Goal: Information Seeking & Learning: Check status

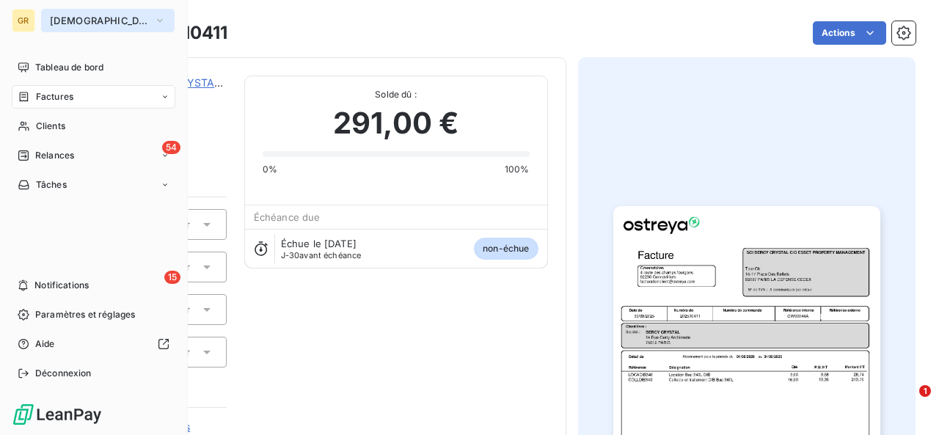
click at [76, 23] on span "[DEMOGRAPHIC_DATA]" at bounding box center [99, 21] width 98 height 12
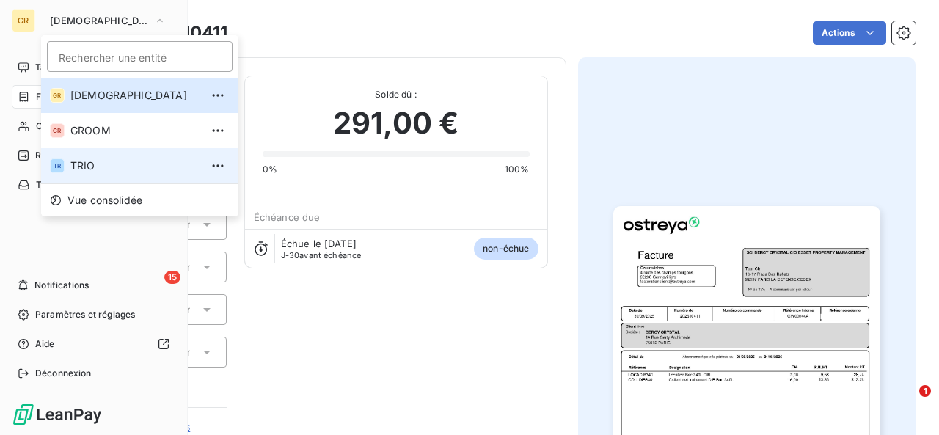
click at [89, 157] on li "TR TRIO" at bounding box center [139, 165] width 197 height 35
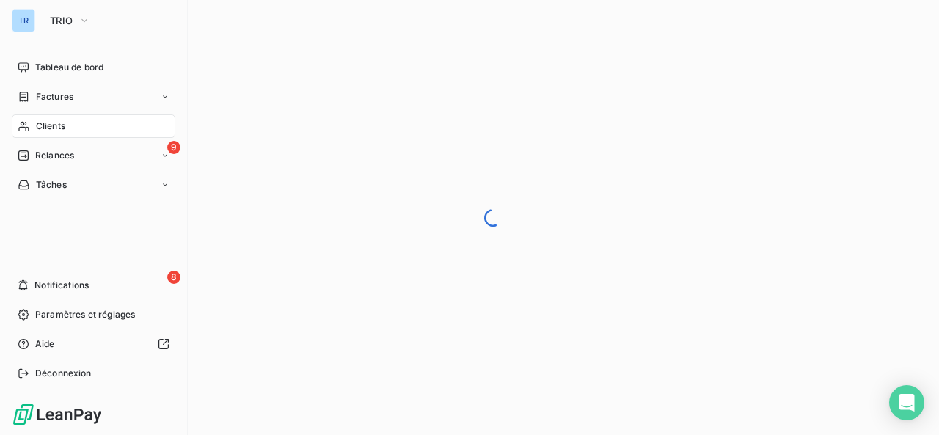
click at [18, 16] on div "TR" at bounding box center [23, 20] width 23 height 23
click at [62, 15] on span "TRIO" at bounding box center [61, 21] width 23 height 12
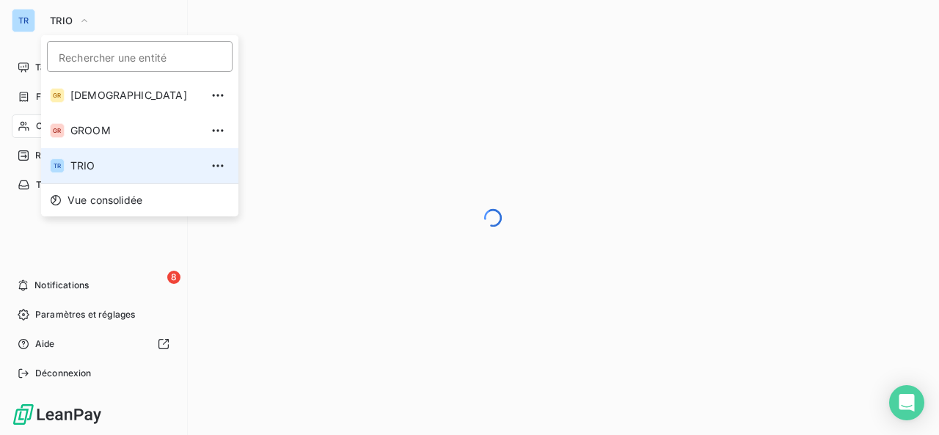
click at [89, 156] on li "TR TRIO" at bounding box center [139, 165] width 197 height 35
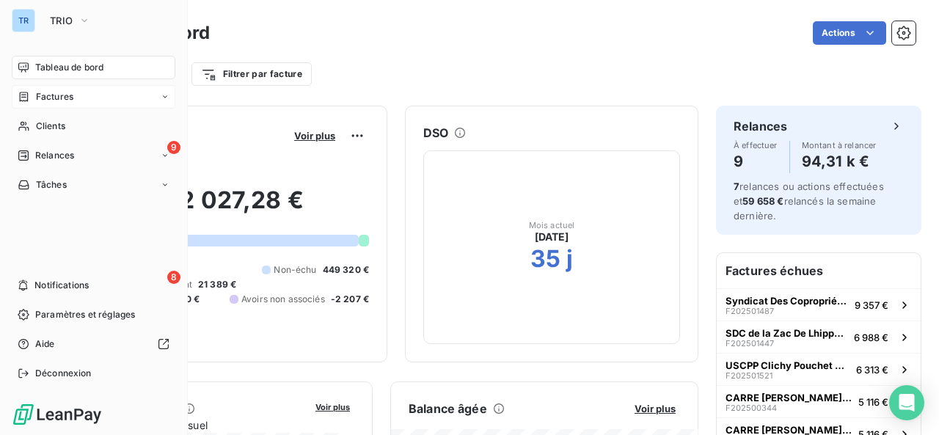
click at [37, 96] on span "Factures" at bounding box center [54, 96] width 37 height 13
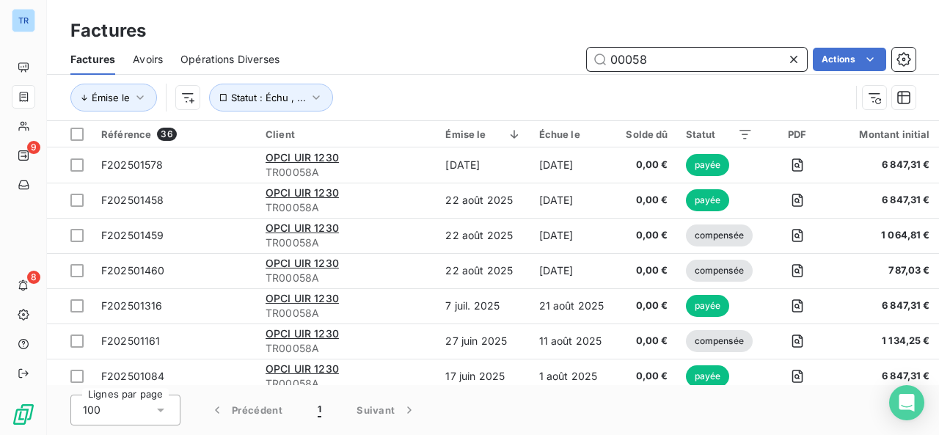
paste input "306"
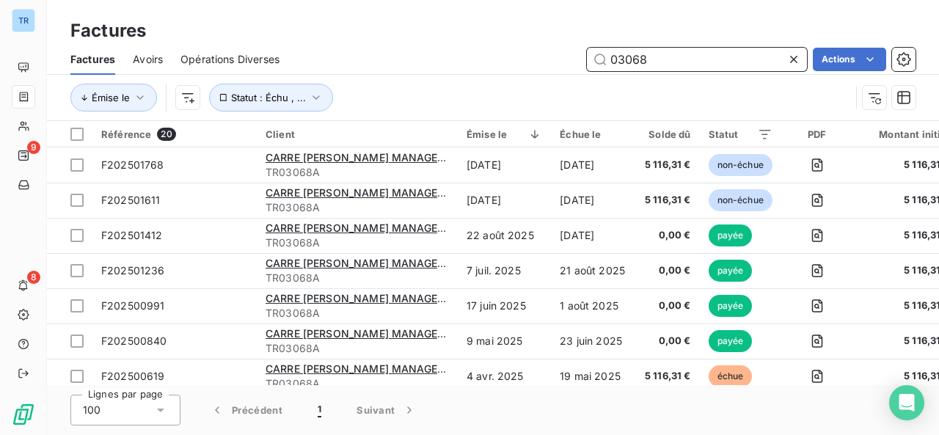
type input "03068"
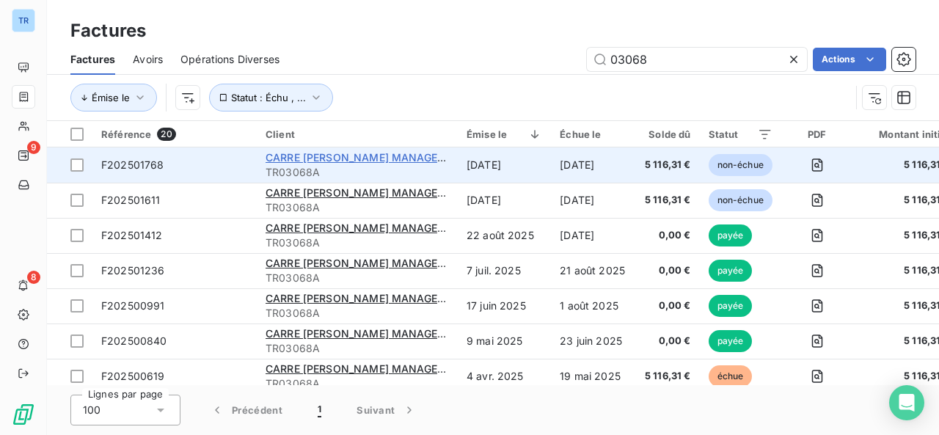
click at [318, 158] on span "CARRE MICHELET GECINA MANAGEMENT C/o NEXITY PM" at bounding box center [408, 157] width 284 height 12
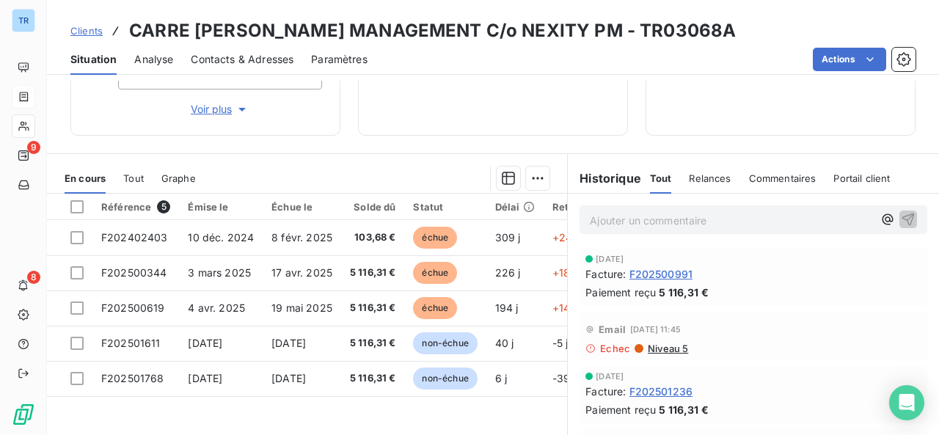
scroll to position [134, 0]
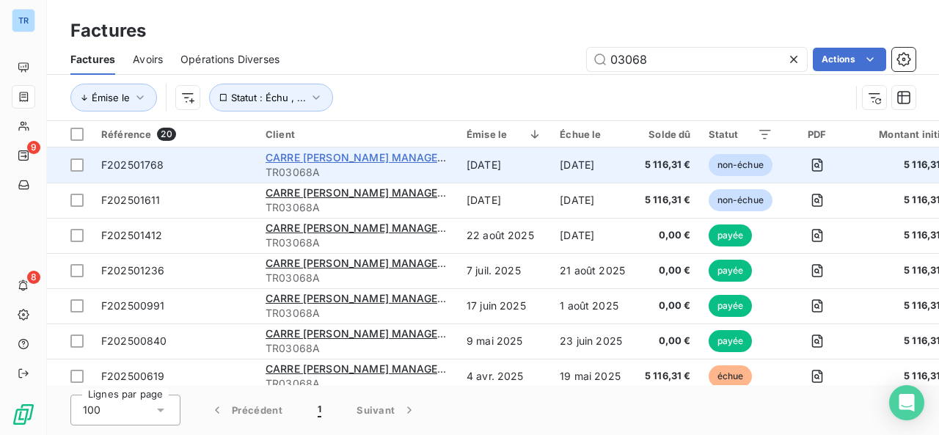
click at [314, 156] on span "CARRE MICHELET GECINA MANAGEMENT C/o NEXITY PM" at bounding box center [408, 157] width 284 height 12
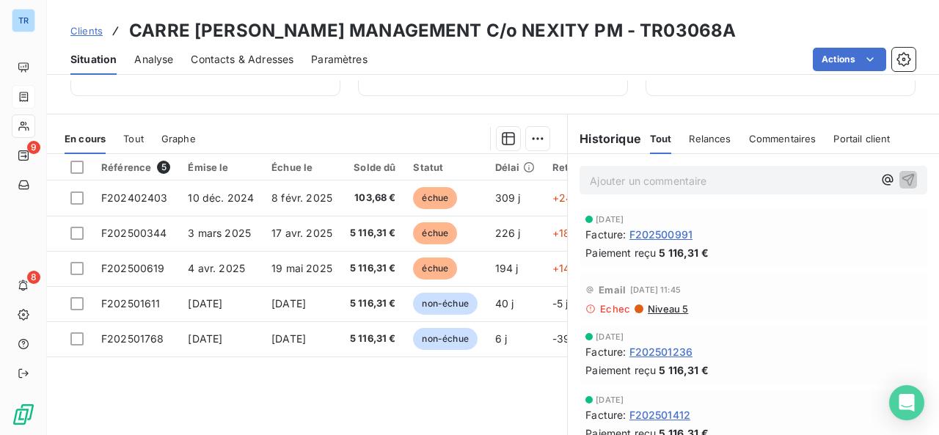
scroll to position [343, 0]
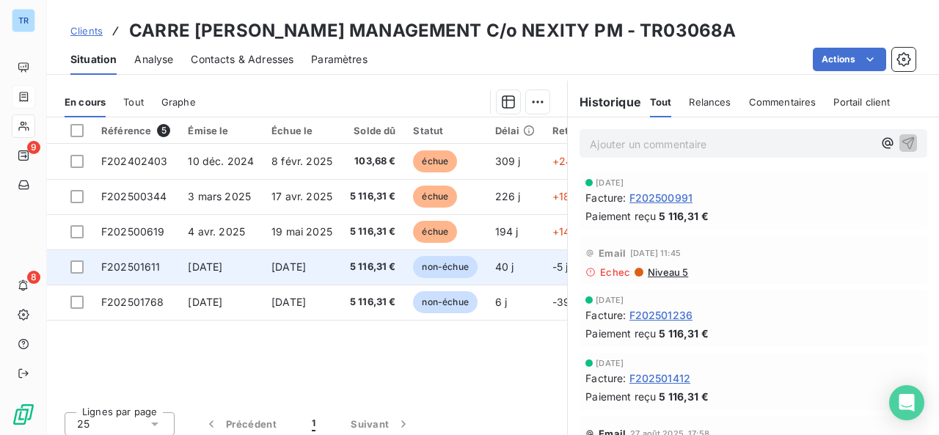
click at [289, 273] on span "20 oct. 2025" at bounding box center [288, 266] width 34 height 12
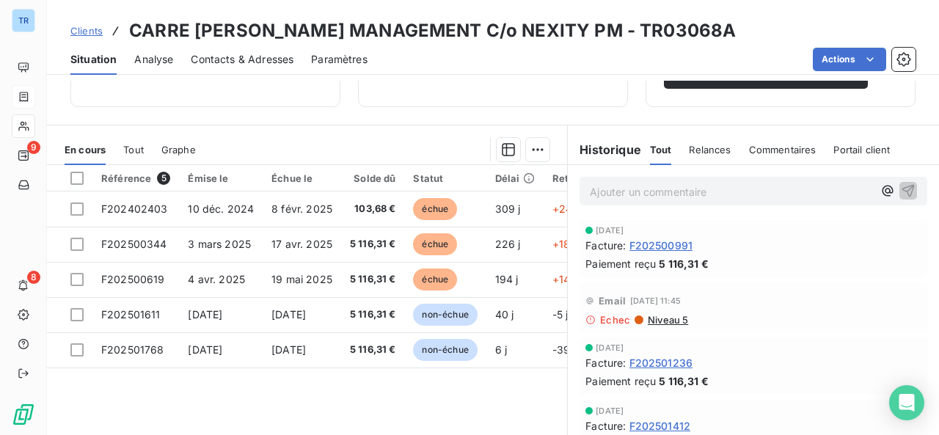
scroll to position [296, 0]
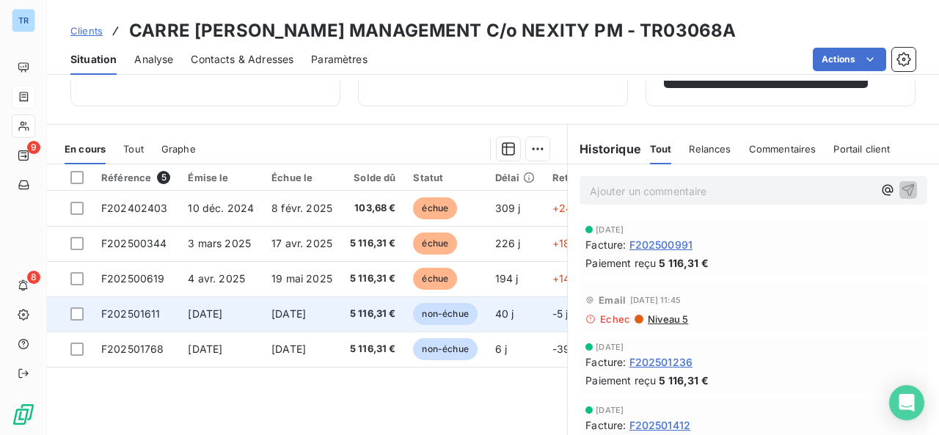
click at [338, 322] on td "20 oct. 2025" at bounding box center [302, 313] width 79 height 35
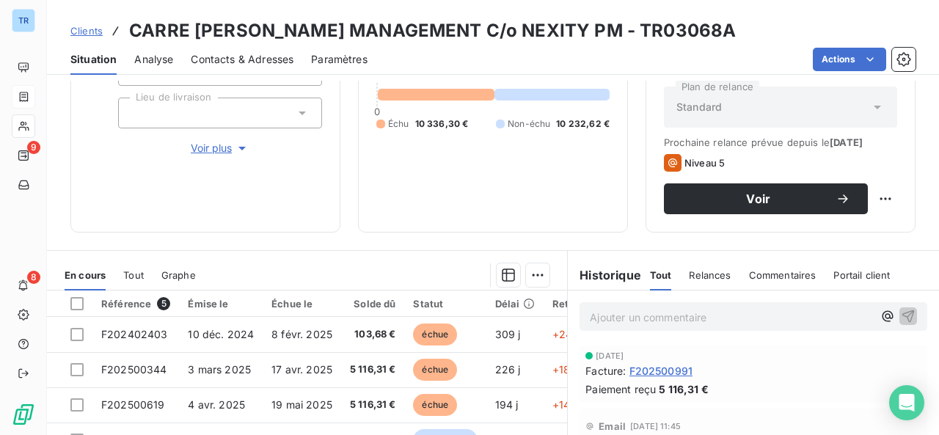
scroll to position [313, 0]
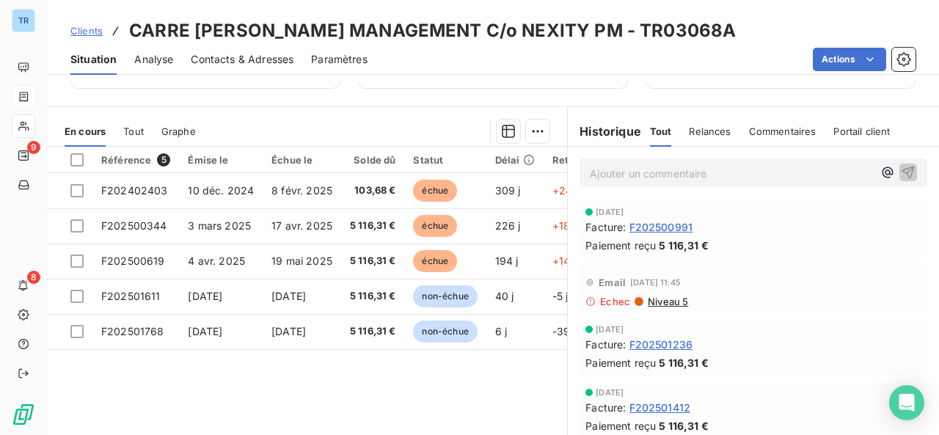
click at [134, 137] on span "Tout" at bounding box center [133, 131] width 21 height 12
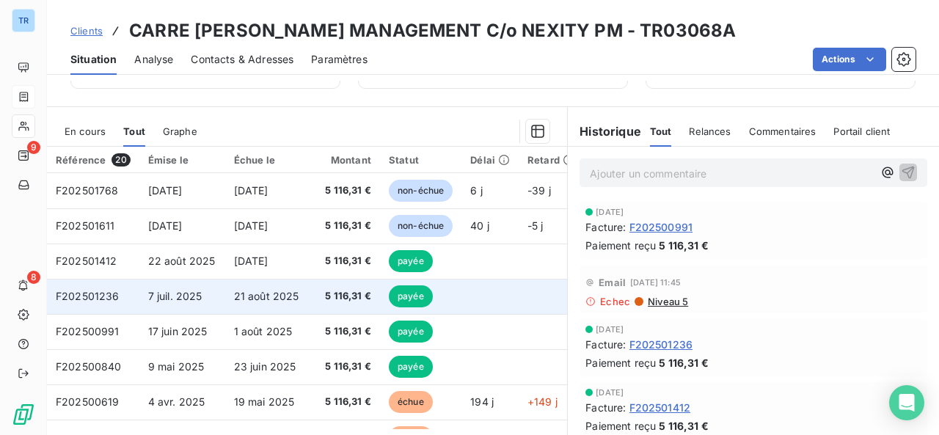
click at [285, 302] on span "21 août 2025" at bounding box center [266, 296] width 65 height 12
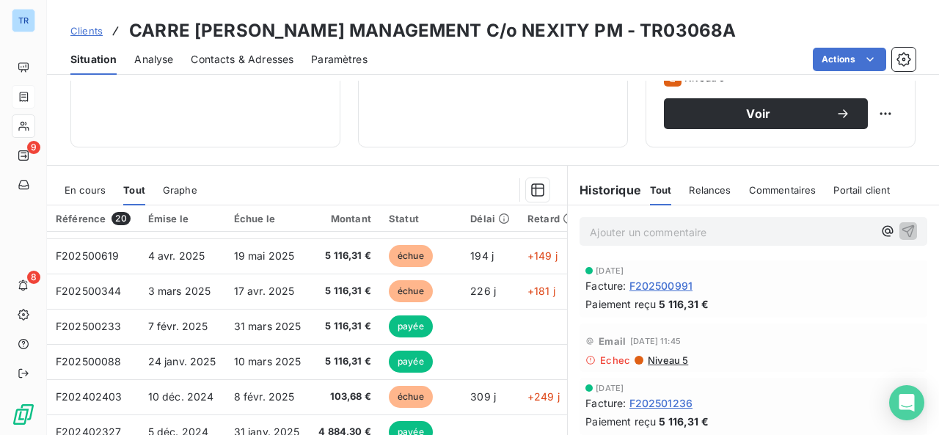
scroll to position [274, 0]
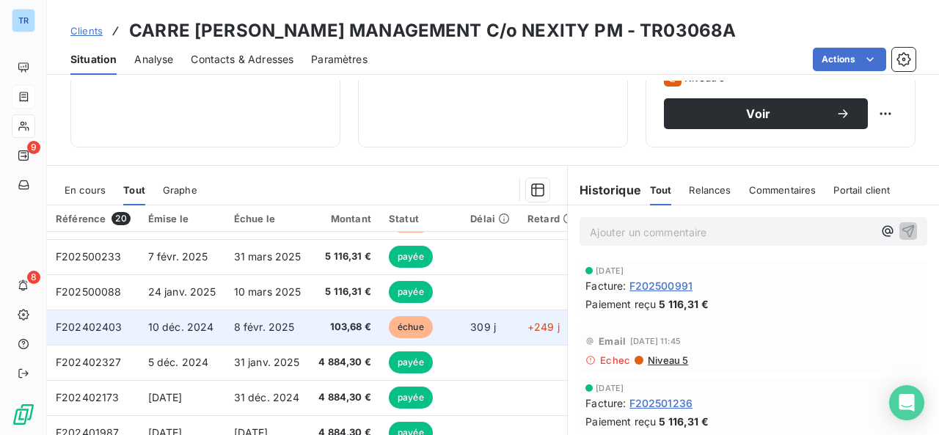
click at [234, 333] on span "8 févr. 2025" at bounding box center [264, 327] width 61 height 12
